Goal: Task Accomplishment & Management: Complete application form

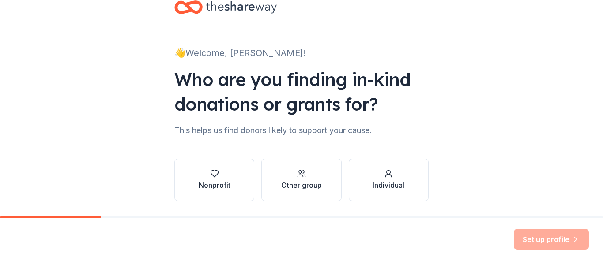
scroll to position [51, 0]
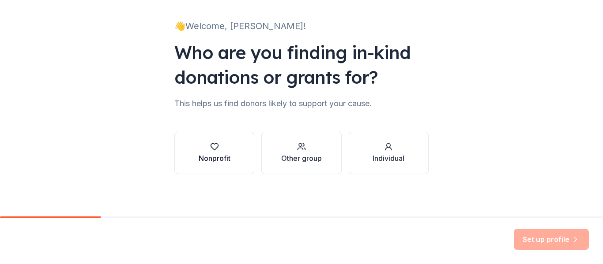
click at [215, 150] on icon "button" at bounding box center [214, 147] width 9 height 9
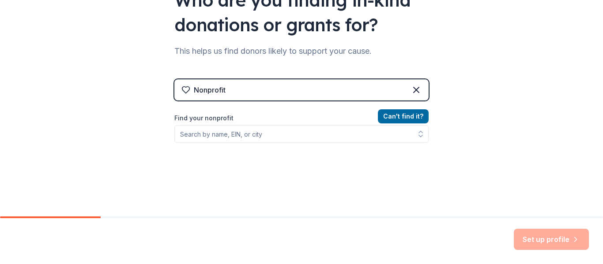
scroll to position [106, 0]
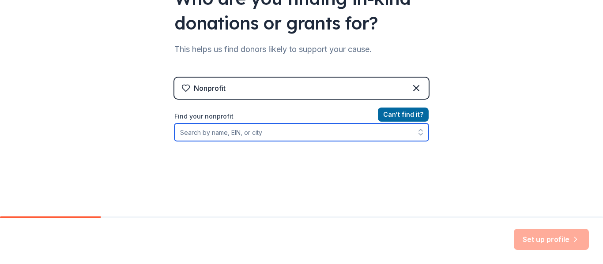
click at [226, 130] on input "Find your nonprofit" at bounding box center [301, 133] width 254 height 18
type input "t"
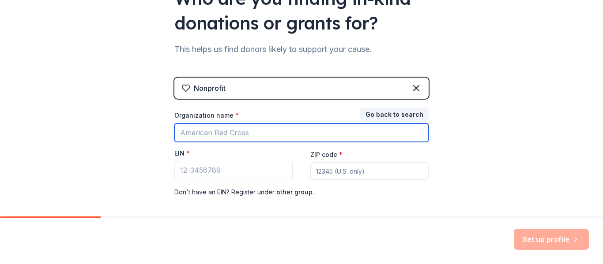
click at [210, 130] on input "Organization name *" at bounding box center [301, 133] width 254 height 19
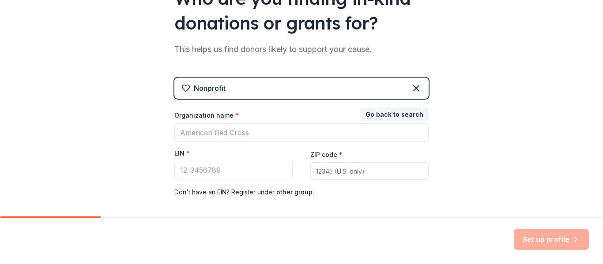
click at [441, 160] on div "👋 Welcome, [PERSON_NAME]! Who are you finding in-kind donations or grants for? …" at bounding box center [301, 75] width 603 height 363
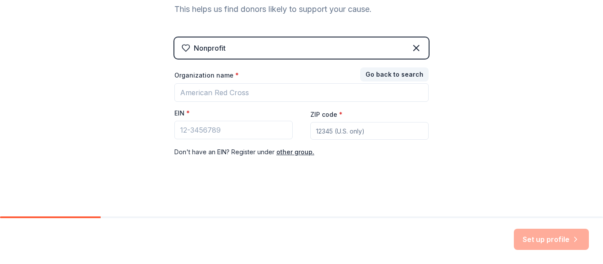
scroll to position [147, 0]
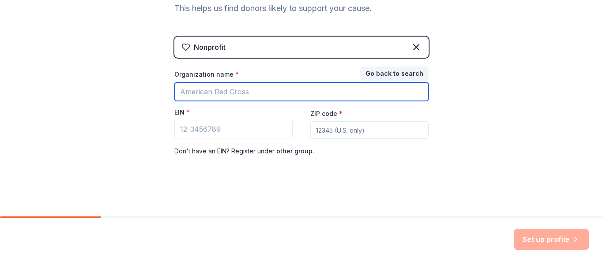
click at [204, 94] on input "Organization name *" at bounding box center [301, 92] width 254 height 19
type input "Top [DEMOGRAPHIC_DATA] of Distinctions Cincinnati Chapter"
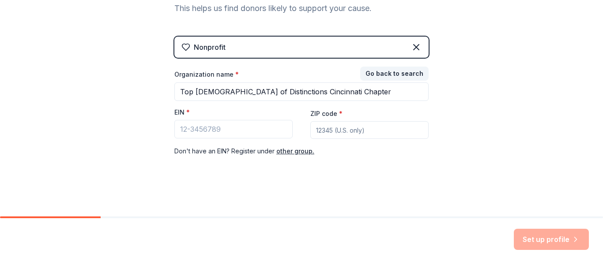
click at [321, 133] on input "ZIP code *" at bounding box center [369, 130] width 118 height 18
type input "45240"
drag, startPoint x: 321, startPoint y: 133, endPoint x: 329, endPoint y: 187, distance: 54.4
click at [321, 133] on input "45240" at bounding box center [369, 130] width 118 height 18
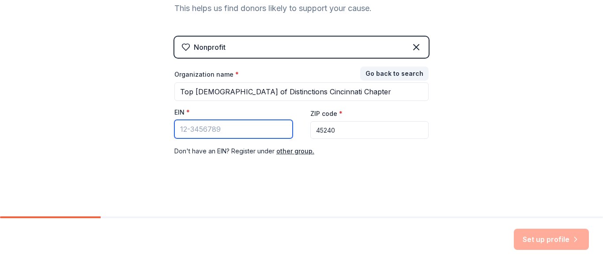
click at [216, 132] on input "EIN *" at bounding box center [233, 129] width 118 height 19
paste input "[US_EMPLOYER_IDENTIFICATION_NUMBER]"
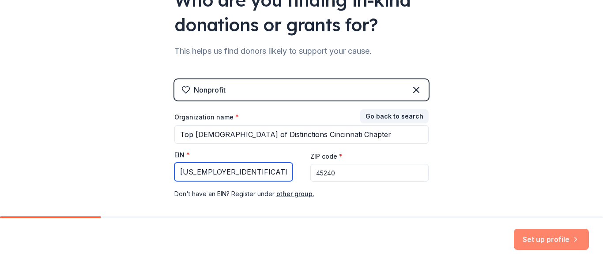
scroll to position [106, 0]
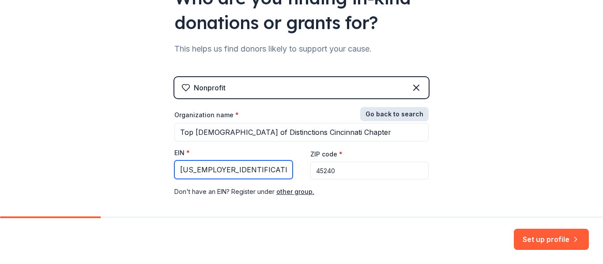
type input "[US_EMPLOYER_IDENTIFICATION_NUMBER]"
click at [401, 117] on button "Go back to search" at bounding box center [394, 114] width 68 height 14
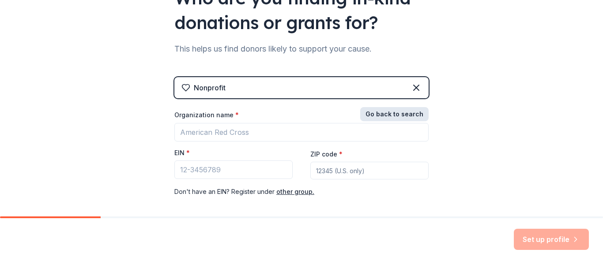
click at [401, 117] on button "Go back to search" at bounding box center [394, 114] width 68 height 14
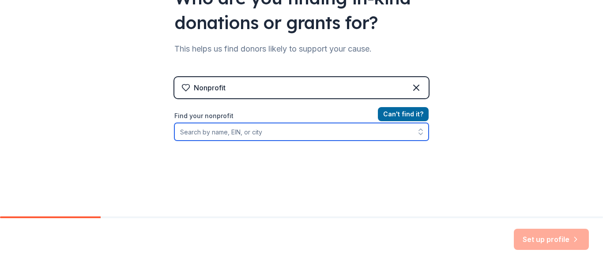
click at [204, 133] on input "Find your nonprofit" at bounding box center [301, 132] width 254 height 18
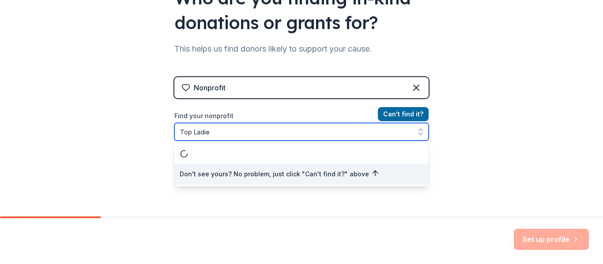
type input "Top [DEMOGRAPHIC_DATA]"
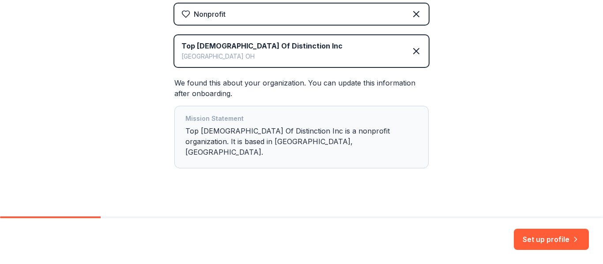
scroll to position [181, 0]
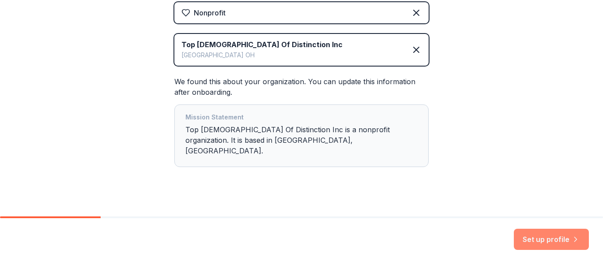
click at [564, 234] on button "Set up profile" at bounding box center [551, 239] width 75 height 21
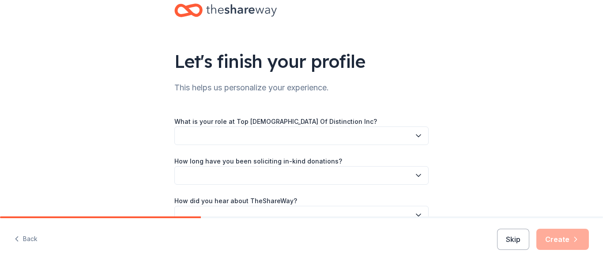
scroll to position [14, 0]
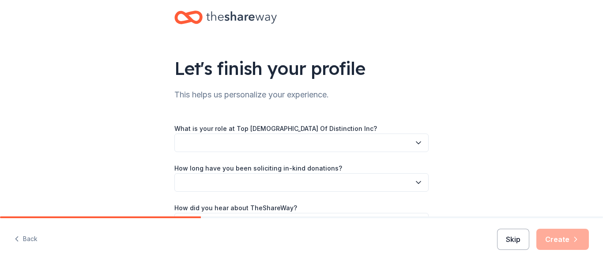
click at [505, 243] on button "Skip" at bounding box center [513, 239] width 32 height 21
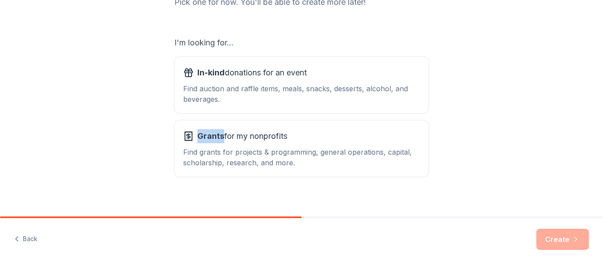
scroll to position [133, 0]
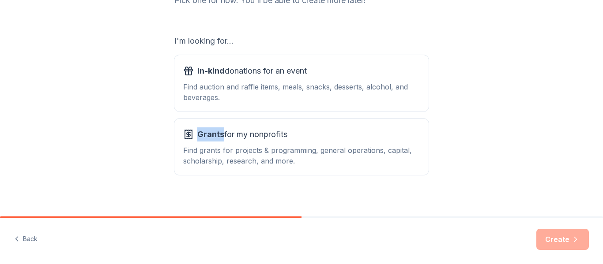
click at [101, 181] on div "What type of support are you seeking? Pick one for now. You'll be able to creat…" at bounding box center [301, 45] width 603 height 356
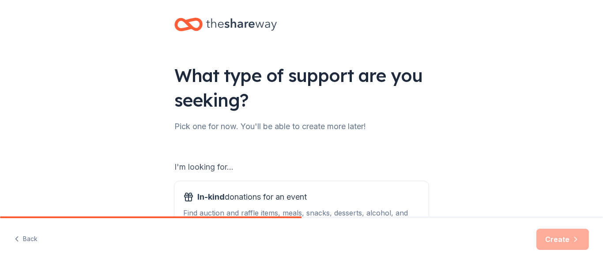
scroll to position [0, 0]
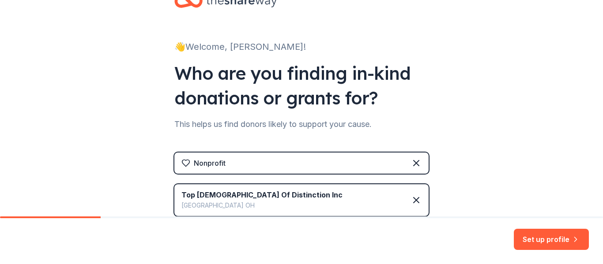
scroll to position [30, 0]
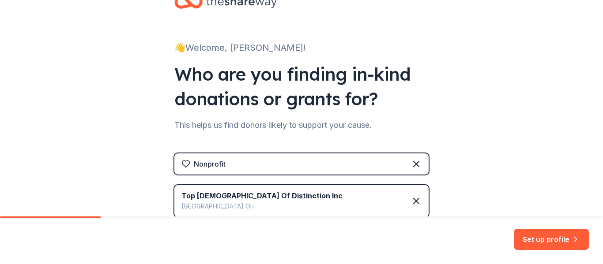
click at [111, 194] on div "👋 Welcome, [PERSON_NAME]! Who are you finding in-kind donations or grants for? …" at bounding box center [301, 174] width 603 height 408
click at [560, 242] on button "Set up profile" at bounding box center [551, 239] width 75 height 21
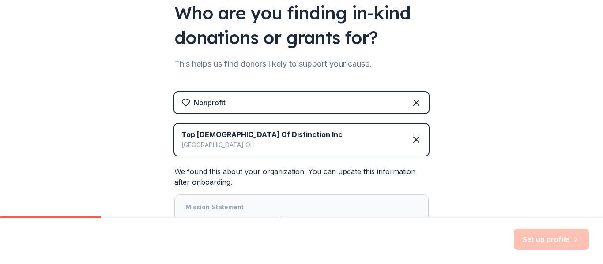
scroll to position [94, 0]
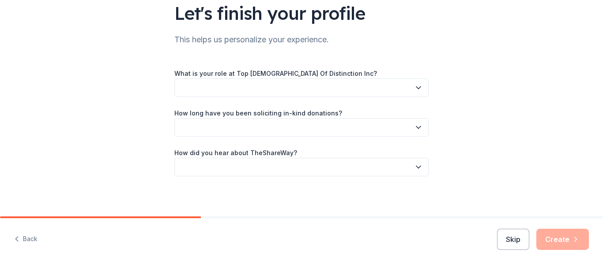
scroll to position [72, 0]
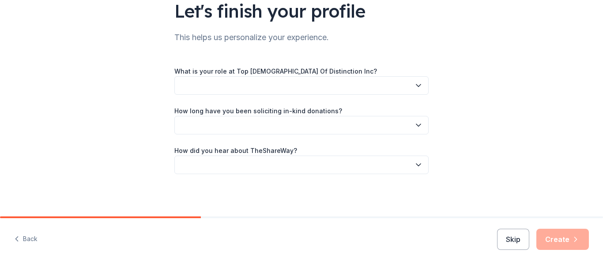
click at [419, 85] on icon "button" at bounding box center [418, 85] width 9 height 9
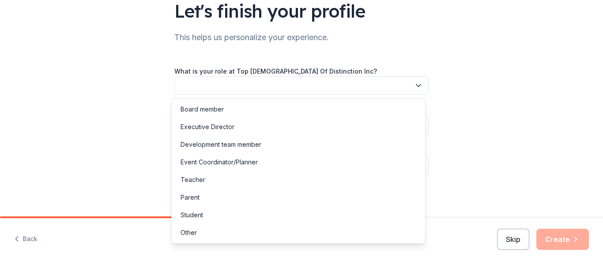
click at [419, 85] on icon "button" at bounding box center [418, 85] width 9 height 9
click at [183, 234] on div "Other" at bounding box center [189, 233] width 16 height 11
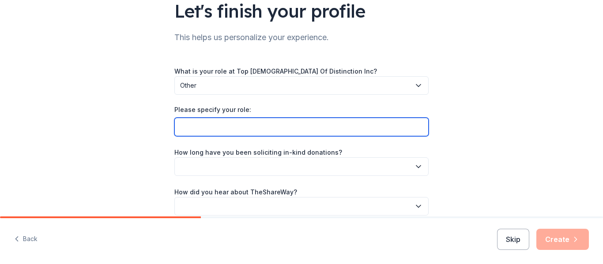
click at [395, 133] on input "Please specify your role:" at bounding box center [301, 127] width 254 height 19
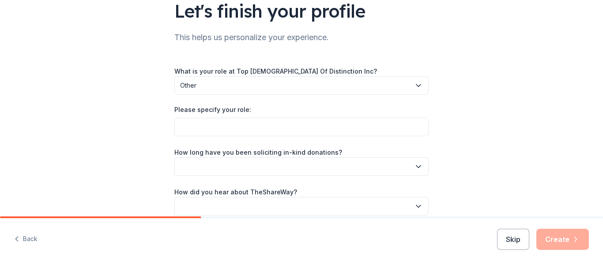
click at [415, 170] on icon "button" at bounding box center [418, 166] width 9 height 9
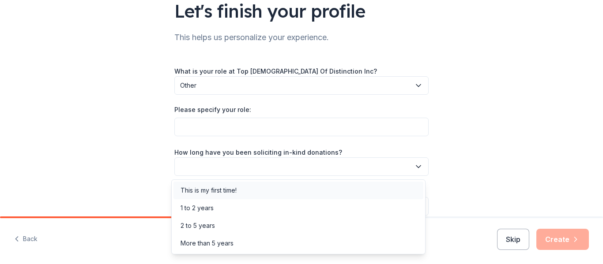
click at [228, 192] on div "This is my first time!" at bounding box center [209, 190] width 56 height 11
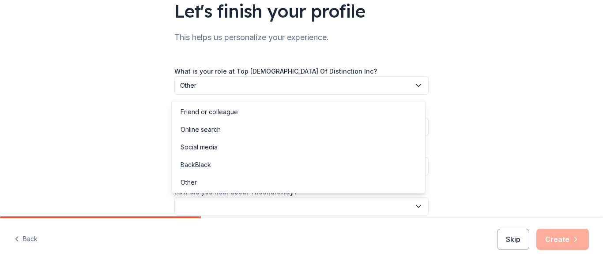
click at [416, 208] on icon "button" at bounding box center [418, 206] width 9 height 9
click at [213, 132] on div "Online search" at bounding box center [201, 129] width 40 height 11
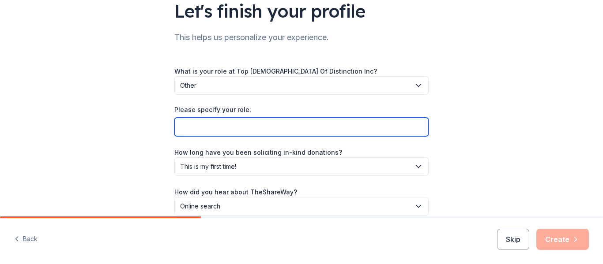
click at [204, 127] on input "Please specify your role:" at bounding box center [301, 127] width 254 height 19
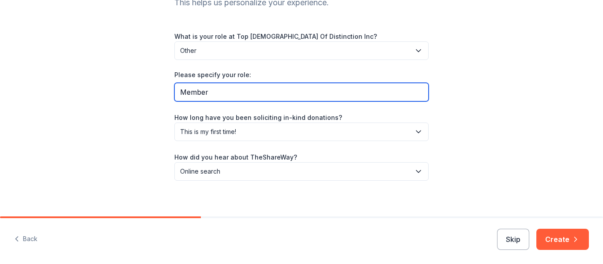
scroll to position [113, 0]
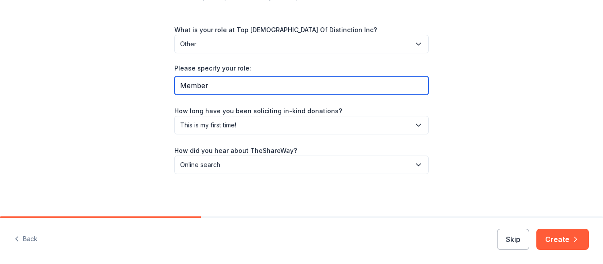
click at [268, 89] on input "Member" at bounding box center [301, 85] width 254 height 19
type input "Member - Committee Chair"
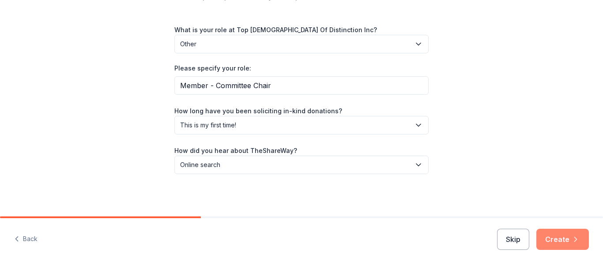
click at [558, 241] on button "Create" at bounding box center [562, 239] width 53 height 21
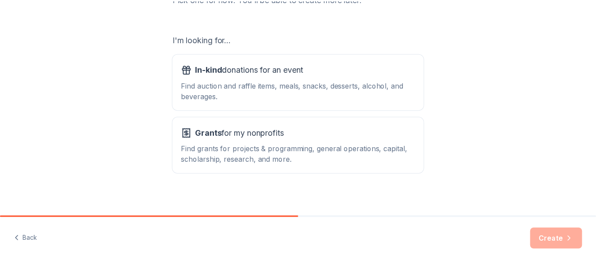
scroll to position [137, 0]
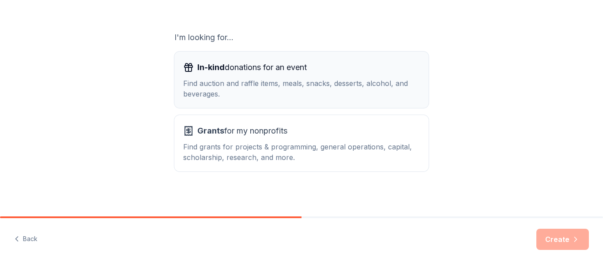
click at [253, 99] on button "In-kind donations for an event Find auction and raffle items, meals, snacks, de…" at bounding box center [301, 80] width 254 height 57
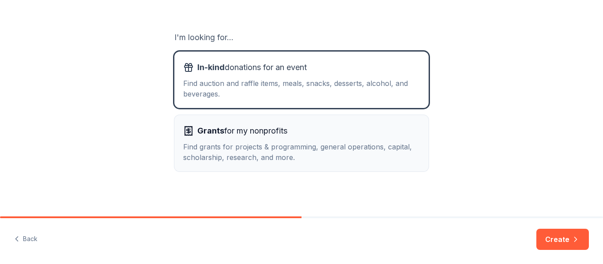
click at [257, 151] on div "Find grants for projects & programming, general operations, capital, scholarshi…" at bounding box center [301, 152] width 237 height 21
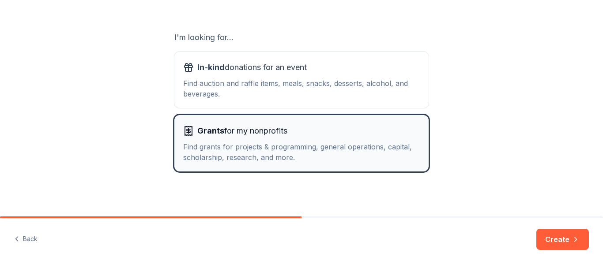
click at [255, 139] on div "Grants for my nonprofits Find grants for projects & programming, general operat…" at bounding box center [301, 143] width 237 height 39
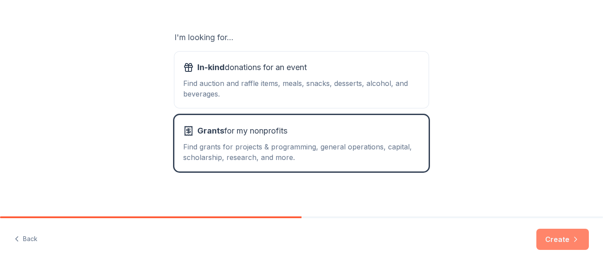
click at [567, 240] on button "Create" at bounding box center [562, 239] width 53 height 21
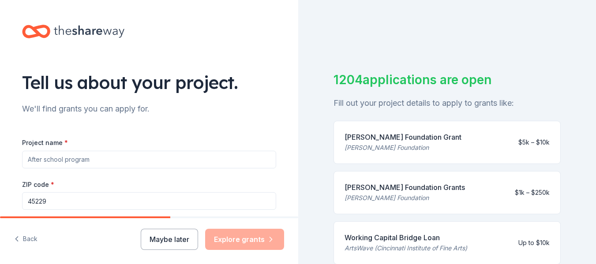
scroll to position [4, 0]
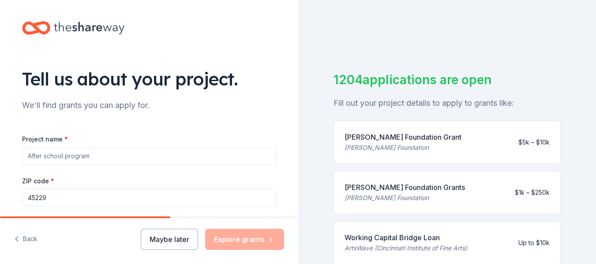
drag, startPoint x: 299, startPoint y: 96, endPoint x: 294, endPoint y: 95, distance: 4.9
click at [294, 95] on div "Tell us about your project. We'll find grants you can apply for. Project name *…" at bounding box center [298, 132] width 596 height 264
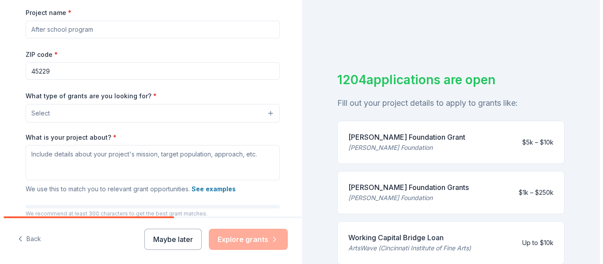
scroll to position [133, 0]
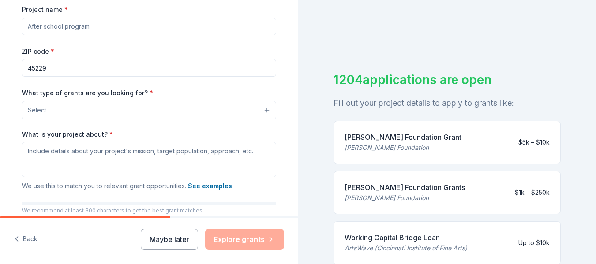
click at [22, 107] on button "Select" at bounding box center [149, 110] width 254 height 19
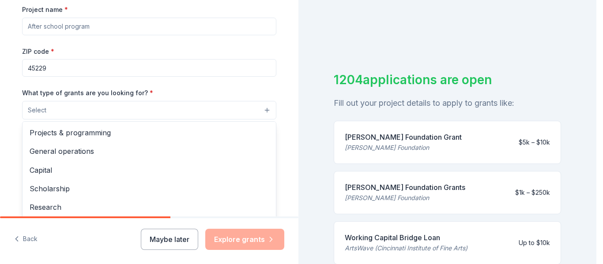
click at [35, 118] on button "Select" at bounding box center [149, 110] width 254 height 19
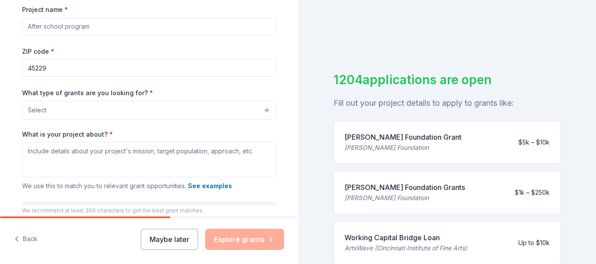
click at [31, 116] on button "Select" at bounding box center [149, 110] width 254 height 19
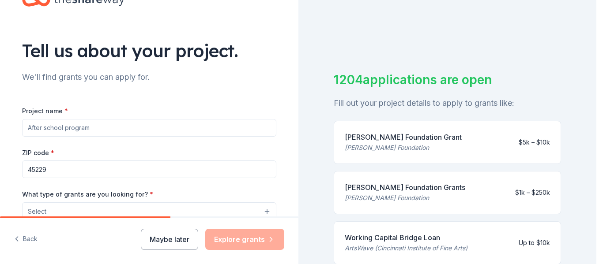
scroll to position [9, 0]
